Goal: Transaction & Acquisition: Purchase product/service

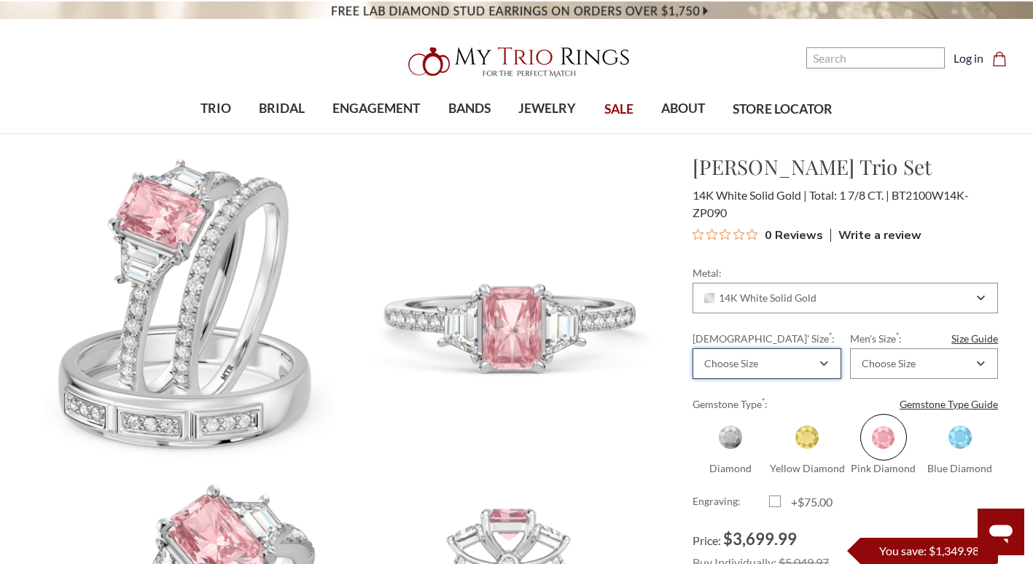
click at [827, 367] on icon "Combobox" at bounding box center [824, 363] width 8 height 9
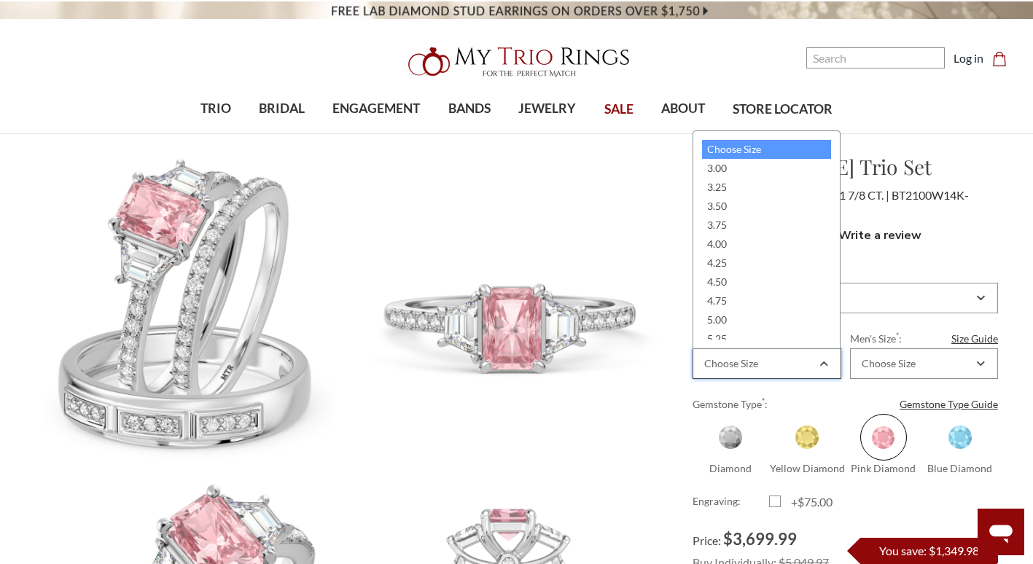
click at [827, 367] on div "Choose Size" at bounding box center [766, 363] width 148 height 31
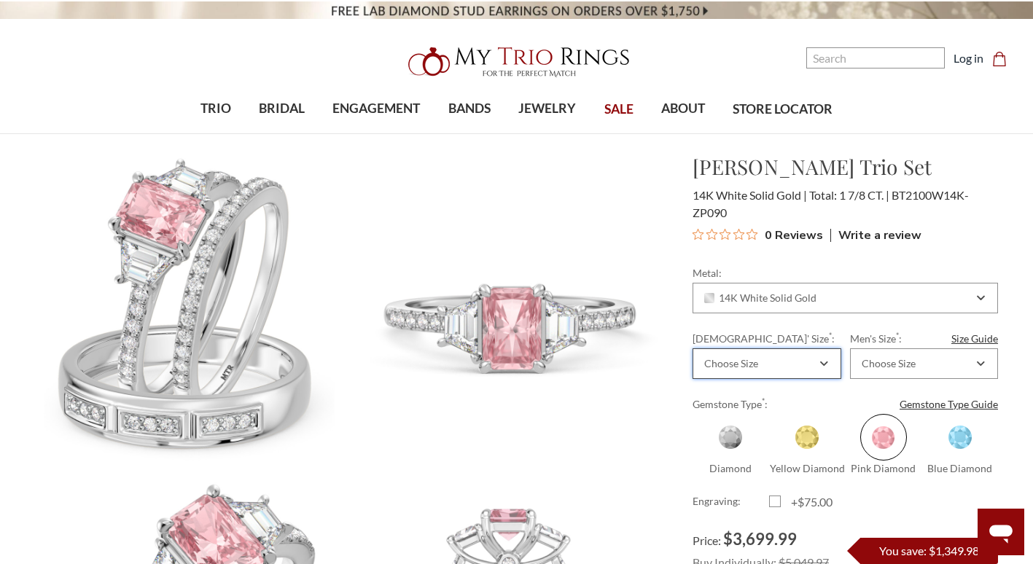
click at [827, 366] on icon "Combobox" at bounding box center [824, 363] width 8 height 9
click at [827, 365] on icon "Combobox" at bounding box center [824, 363] width 8 height 9
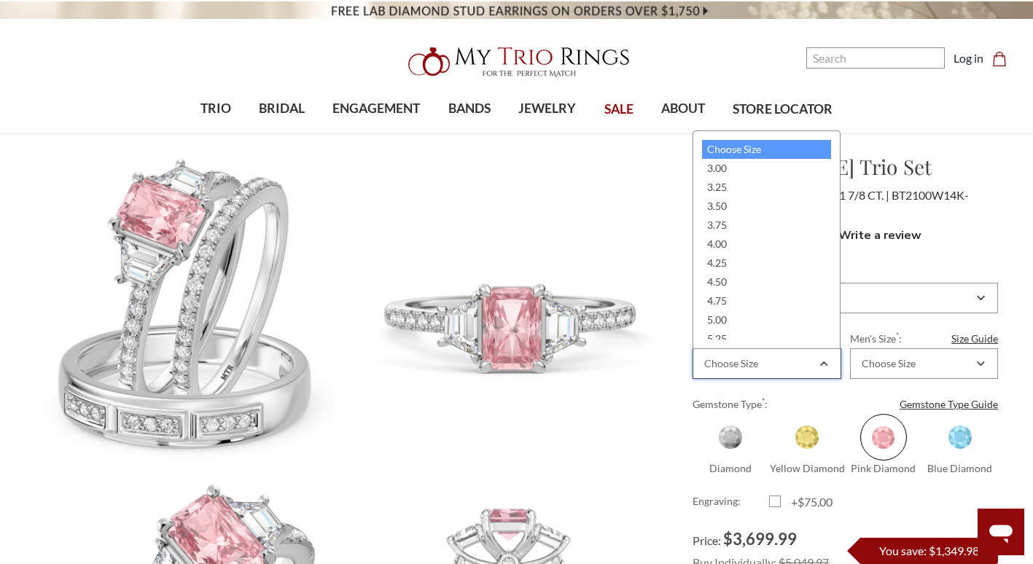
click at [827, 365] on icon "Combobox" at bounding box center [824, 363] width 8 height 9
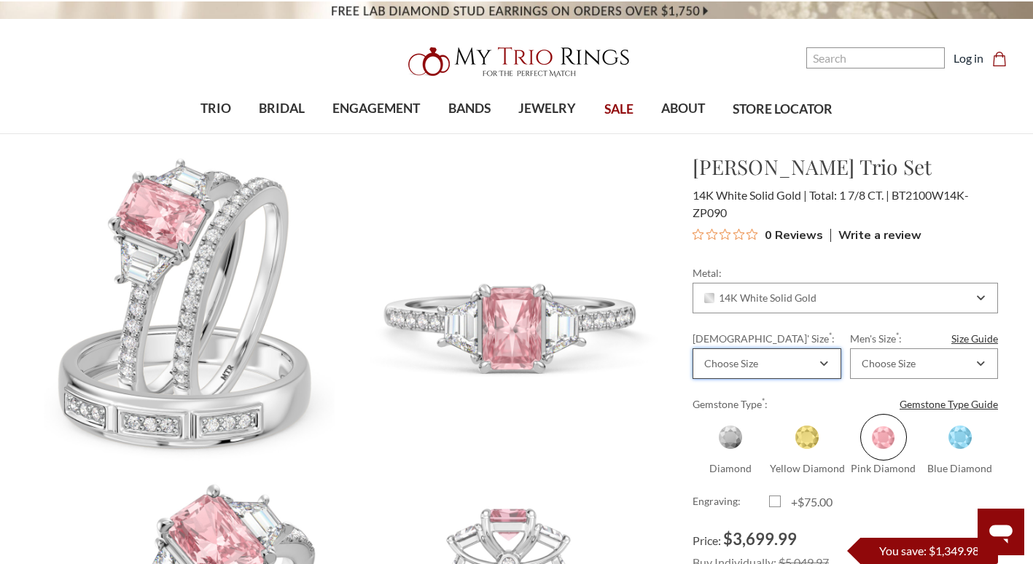
click at [827, 365] on icon "Combobox" at bounding box center [824, 363] width 8 height 9
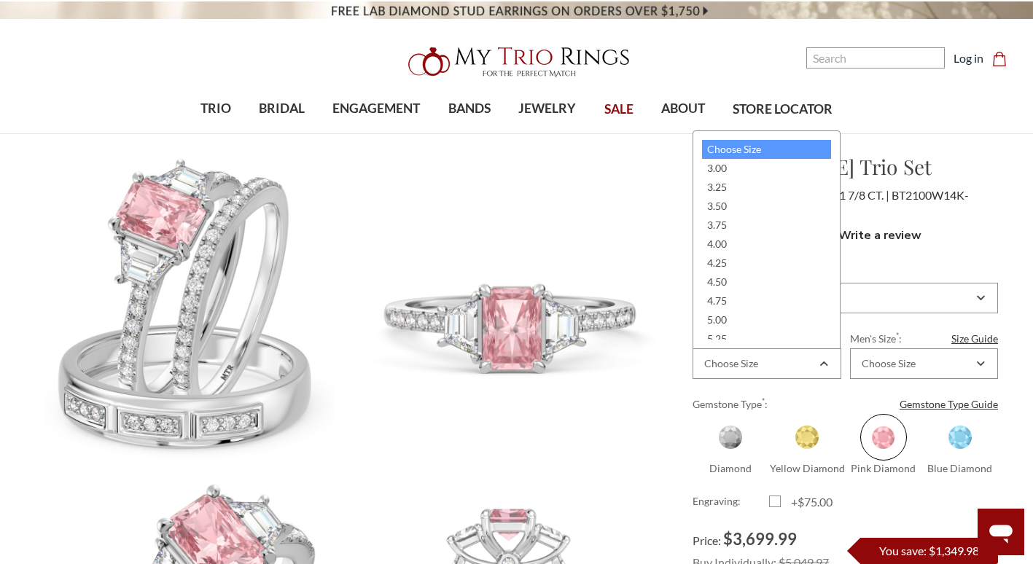
click at [832, 333] on div "Choose Size 3.00 3.25 3.50 3.75 4.00 4.25 4.50 4.75 5.00 5.25 5.50 5.75 6.00 6.…" at bounding box center [766, 239] width 148 height 219
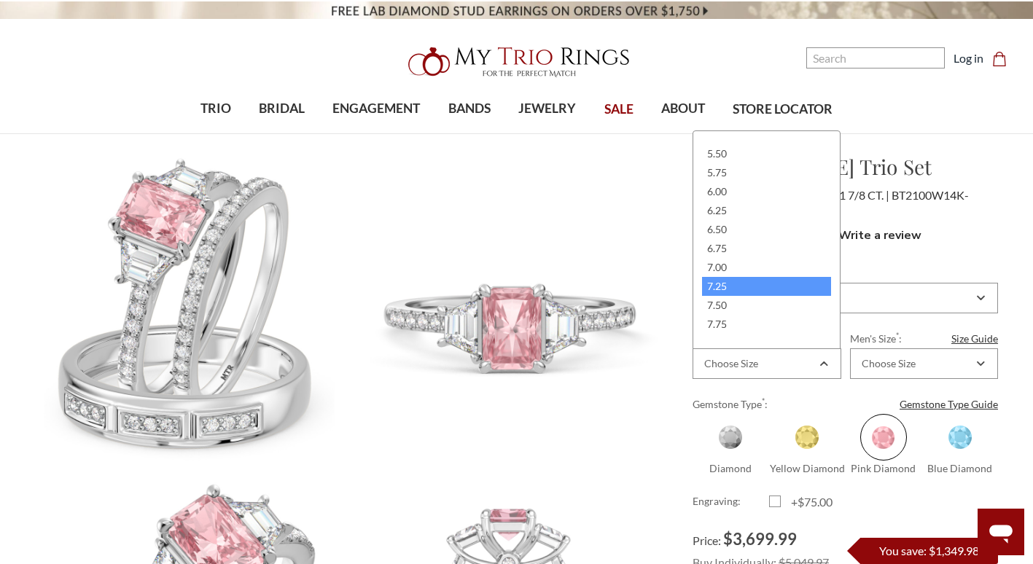
click at [738, 285] on div "7.25" at bounding box center [766, 286] width 129 height 19
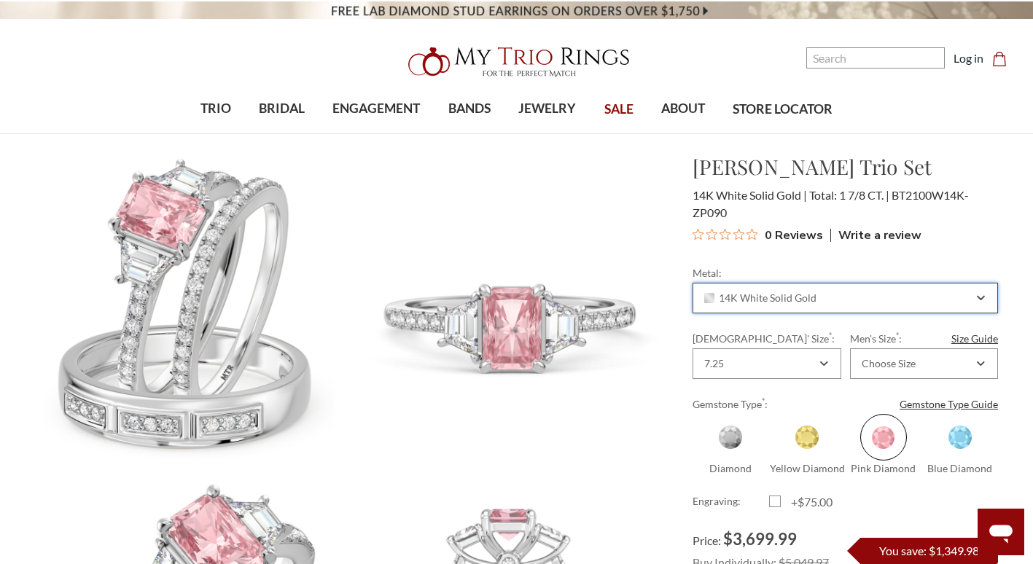
click at [738, 285] on div "14K White Solid Gold" at bounding box center [844, 298] width 305 height 31
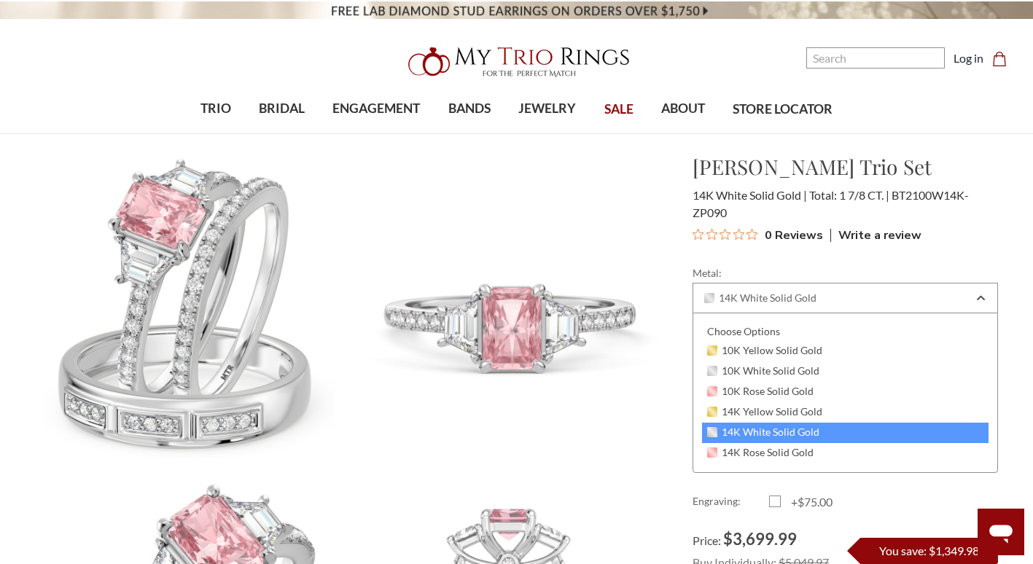
click at [813, 431] on span "14K White Solid Gold" at bounding box center [763, 432] width 112 height 12
